Goal: Check status: Check status

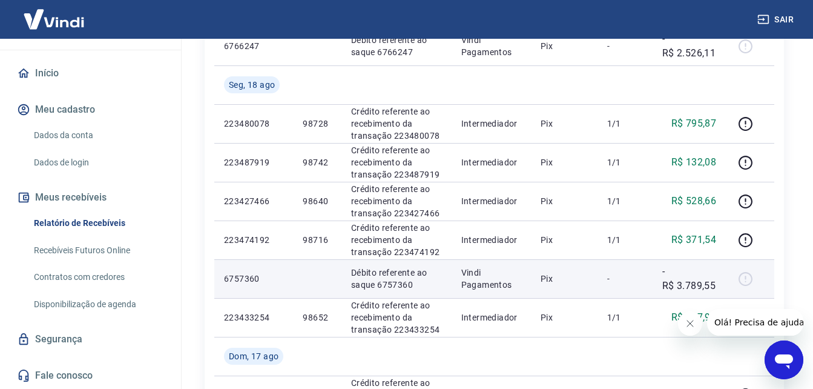
scroll to position [707, 0]
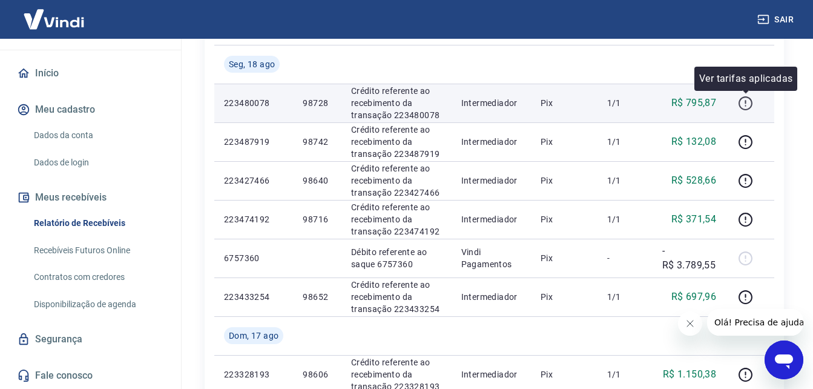
click at [738, 102] on button "button" at bounding box center [745, 102] width 19 height 19
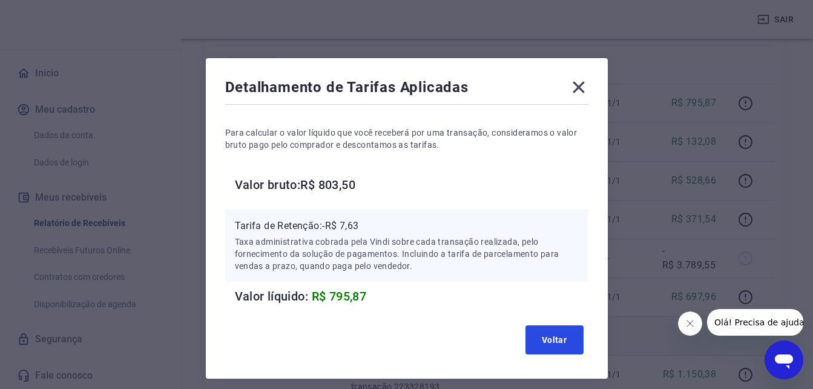
click at [537, 340] on button "Voltar" at bounding box center [555, 339] width 58 height 29
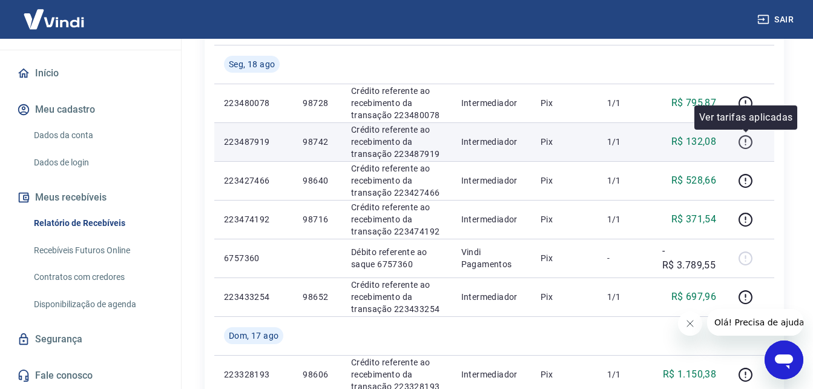
click at [743, 148] on icon "button" at bounding box center [745, 141] width 15 height 15
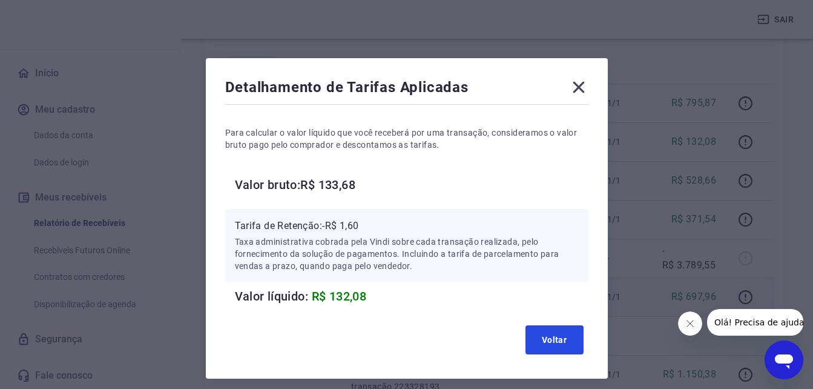
drag, startPoint x: 547, startPoint y: 339, endPoint x: 612, endPoint y: 300, distance: 76.3
click at [547, 339] on button "Voltar" at bounding box center [555, 339] width 58 height 29
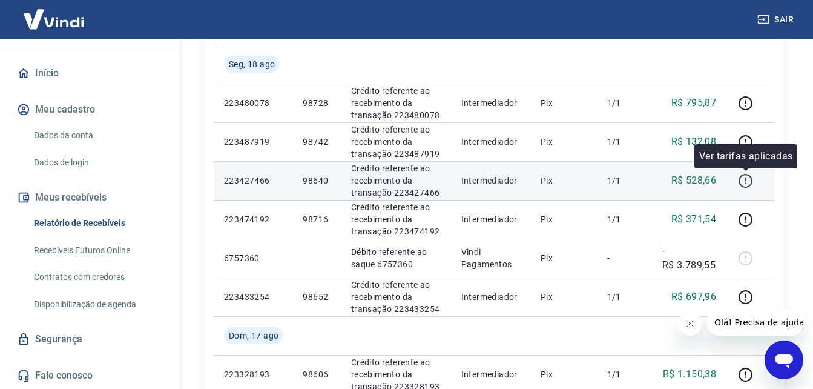
click at [743, 179] on icon "button" at bounding box center [745, 180] width 15 height 15
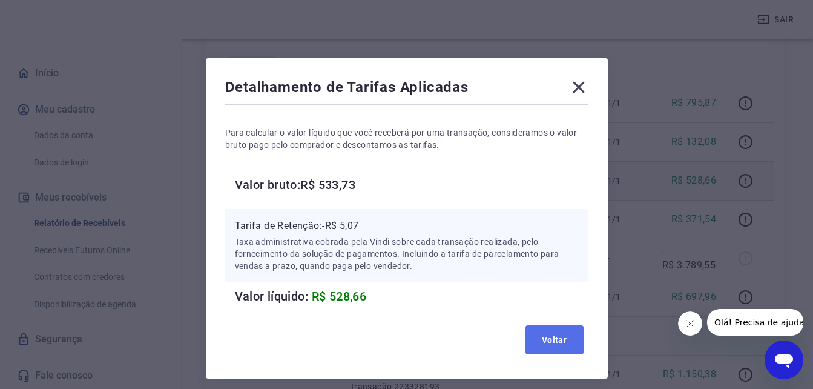
click at [563, 340] on button "Voltar" at bounding box center [555, 339] width 58 height 29
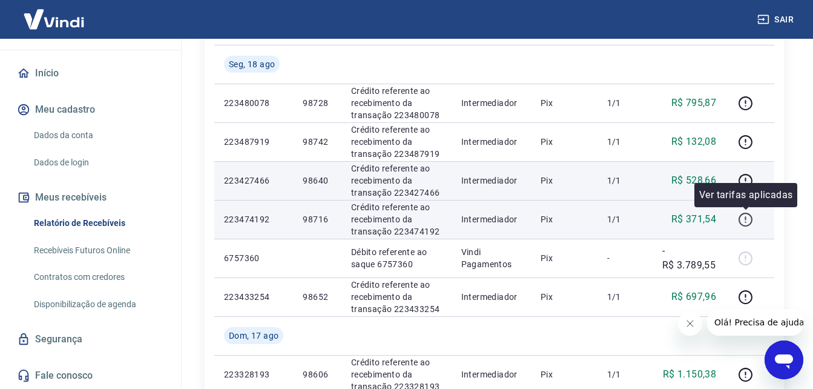
click at [746, 218] on icon "button" at bounding box center [745, 218] width 1 height 4
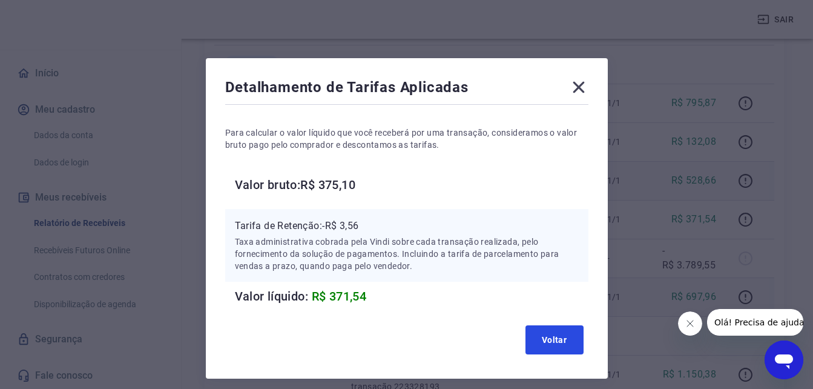
drag, startPoint x: 556, startPoint y: 333, endPoint x: 672, endPoint y: 282, distance: 127.2
click at [556, 333] on button "Voltar" at bounding box center [555, 339] width 58 height 29
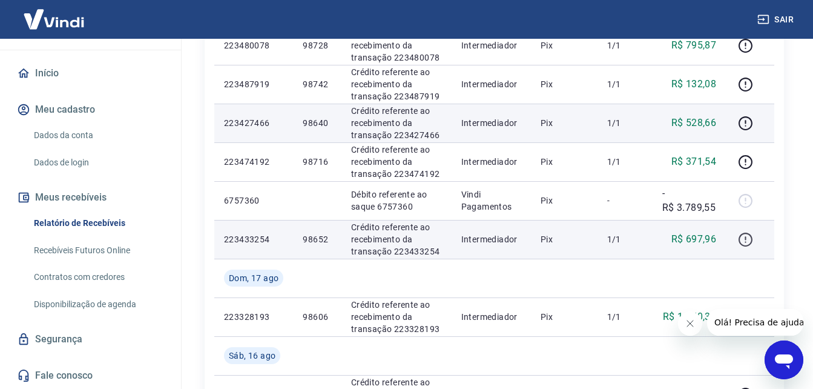
scroll to position [767, 0]
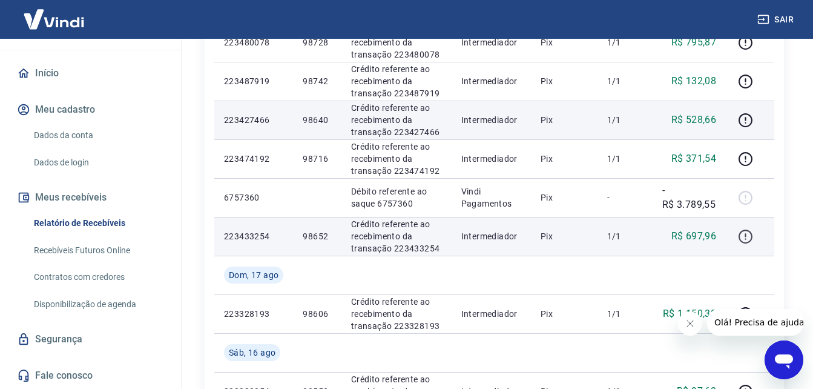
click at [749, 238] on icon "button" at bounding box center [745, 236] width 15 height 15
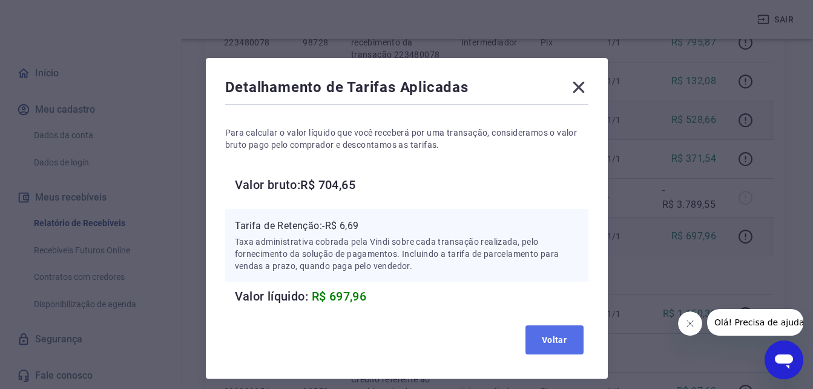
click at [555, 338] on button "Voltar" at bounding box center [555, 339] width 58 height 29
